Goal: Navigation & Orientation: Find specific page/section

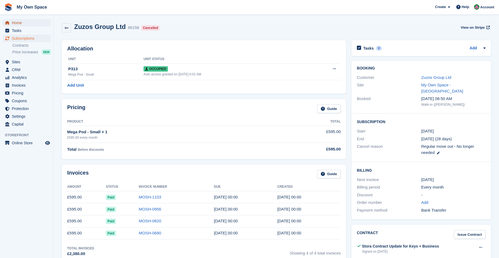
click at [20, 23] on span "Home" at bounding box center [28, 23] width 32 height 8
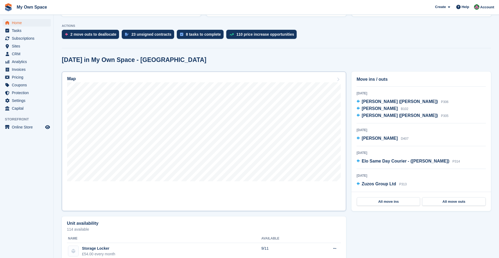
scroll to position [134, 0]
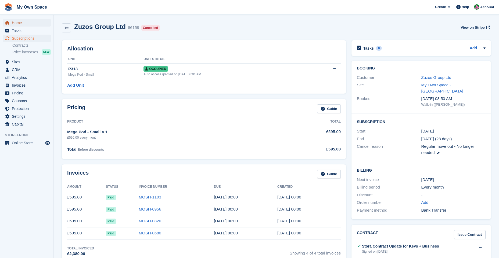
click at [21, 24] on span "Home" at bounding box center [28, 23] width 32 height 8
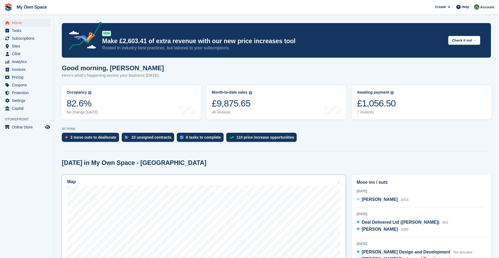
scroll to position [134, 0]
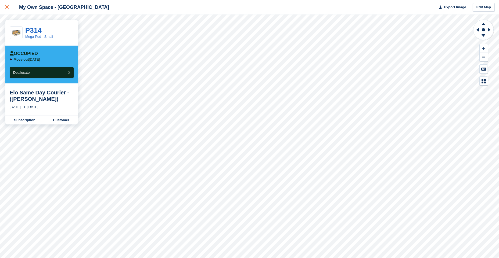
click at [9, 9] on div at bounding box center [9, 7] width 9 height 6
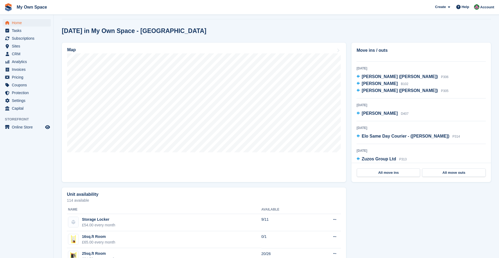
scroll to position [81, 0]
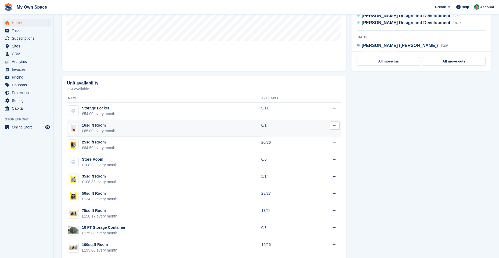
scroll to position [173, 0]
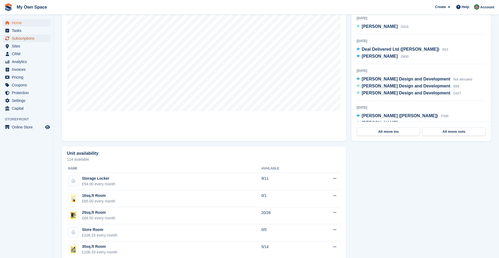
click at [29, 41] on span "Subscriptions" at bounding box center [28, 39] width 32 height 8
